Goal: Task Accomplishment & Management: Manage account settings

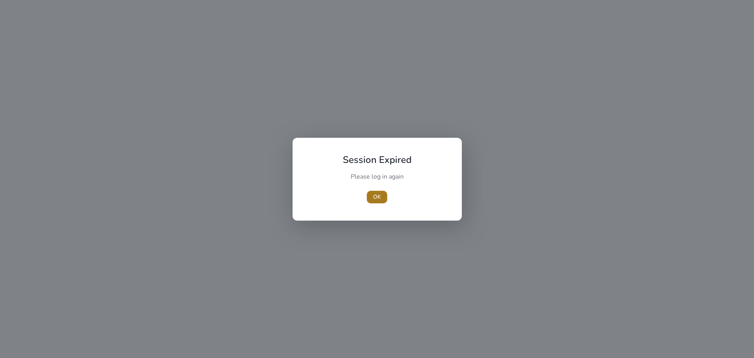
click at [379, 198] on span "OK" at bounding box center [377, 197] width 8 height 8
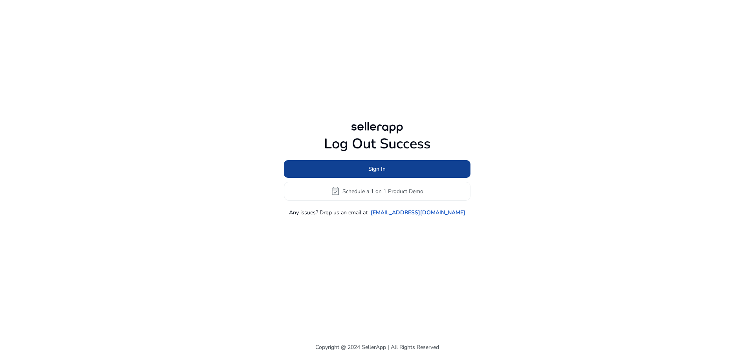
click at [414, 172] on span at bounding box center [377, 169] width 187 height 19
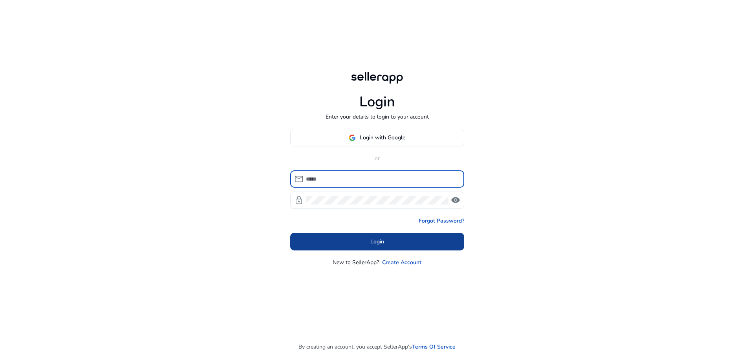
type input "**********"
click at [397, 240] on span at bounding box center [377, 242] width 174 height 19
